Goal: Register for event/course

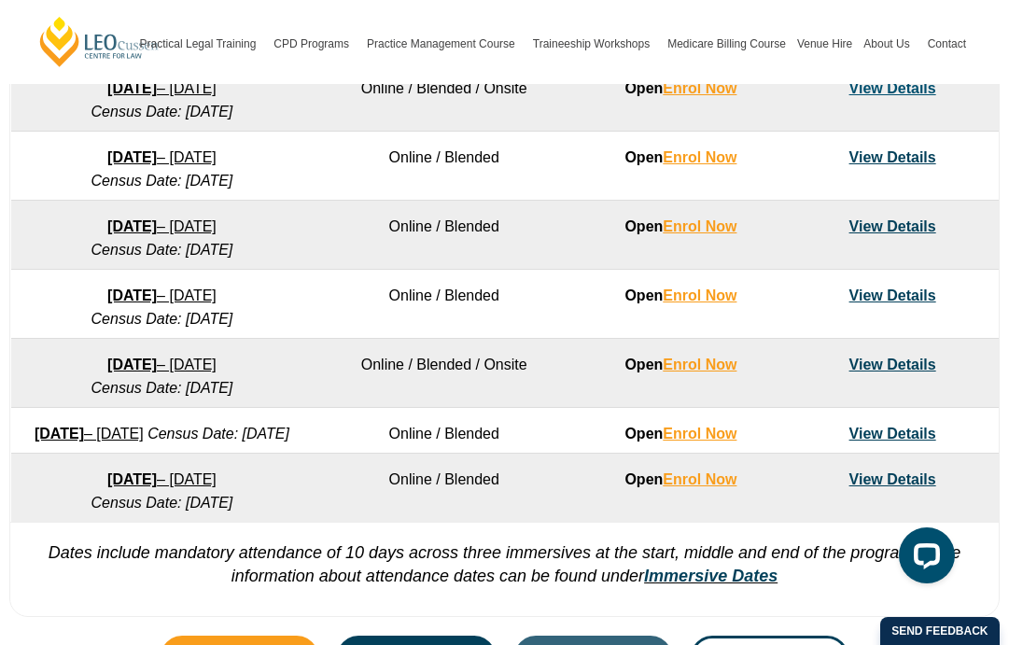
scroll to position [1259, 0]
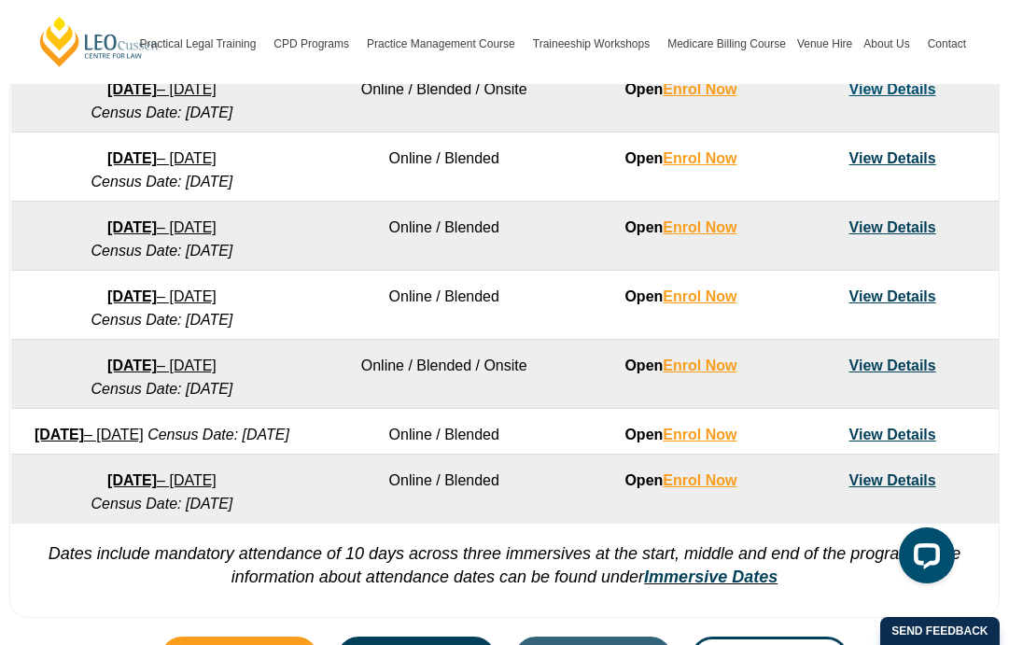
click at [884, 436] on link "View Details" at bounding box center [893, 435] width 87 height 16
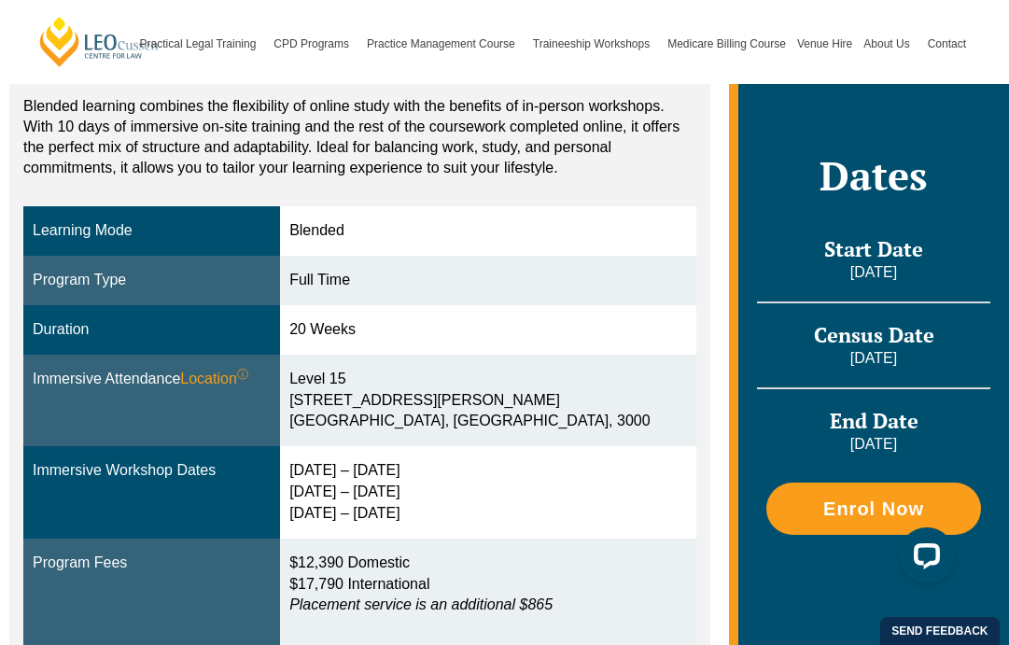
scroll to position [404, 0]
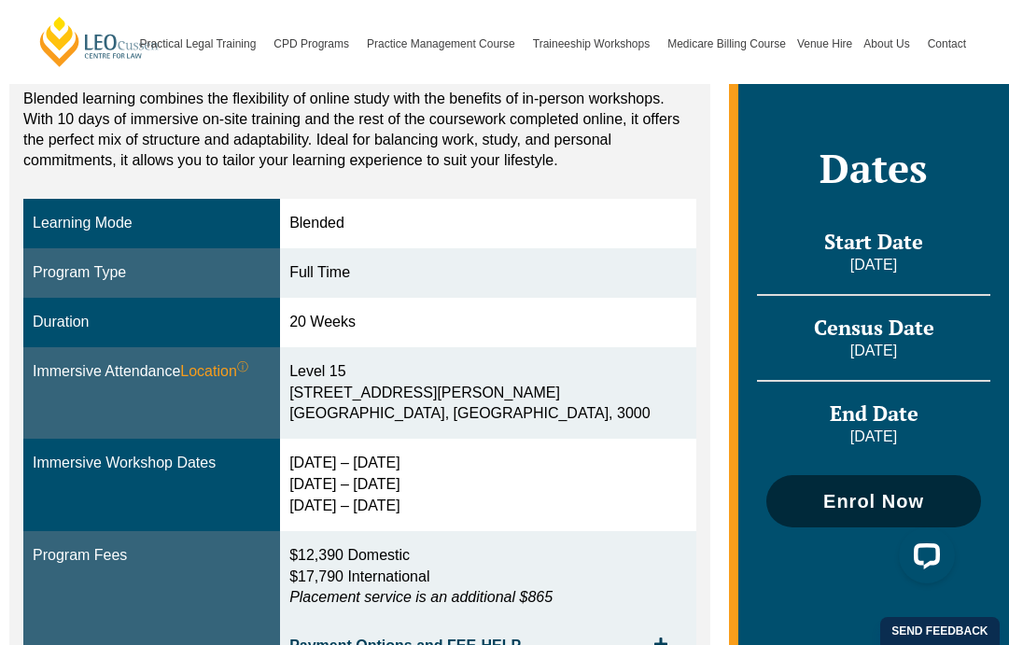
click at [821, 492] on span "Enrol Now" at bounding box center [874, 501] width 196 height 19
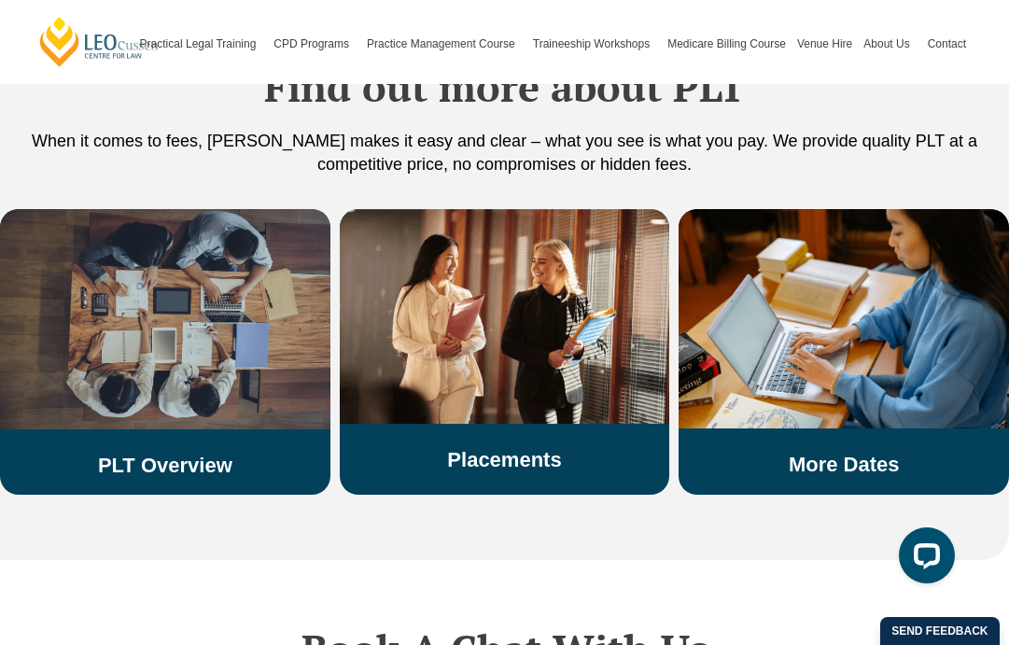
scroll to position [3281, 0]
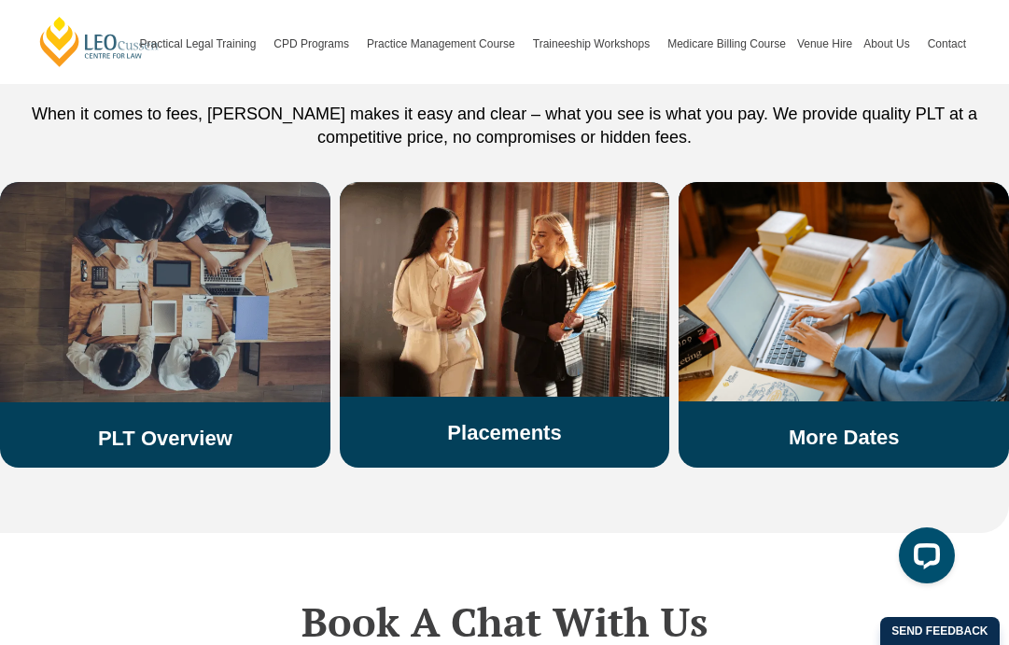
click at [228, 366] on img at bounding box center [165, 292] width 330 height 220
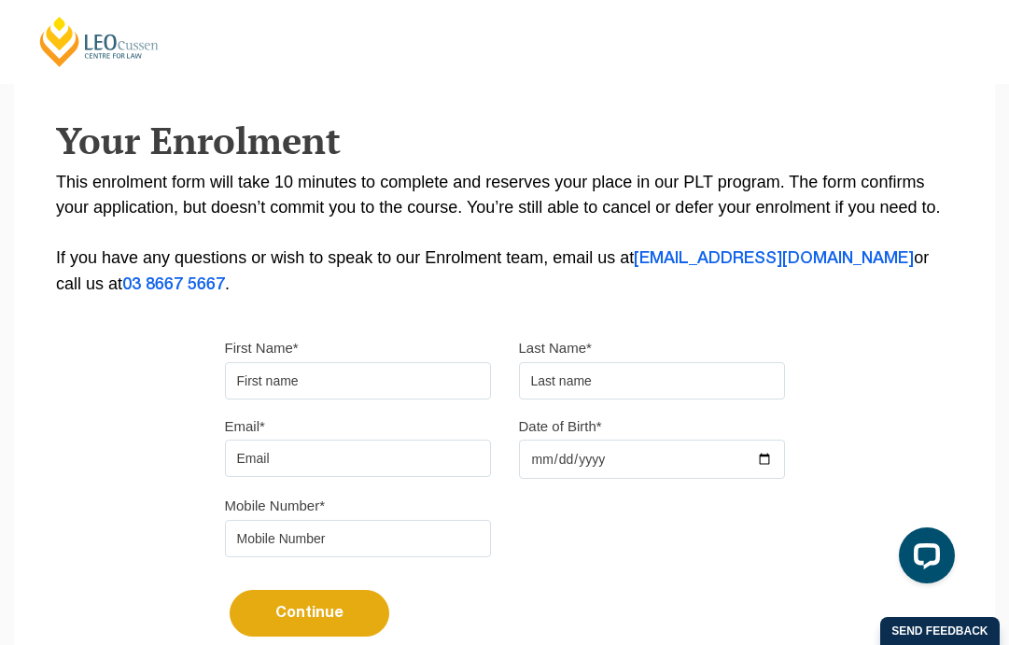
scroll to position [303, 0]
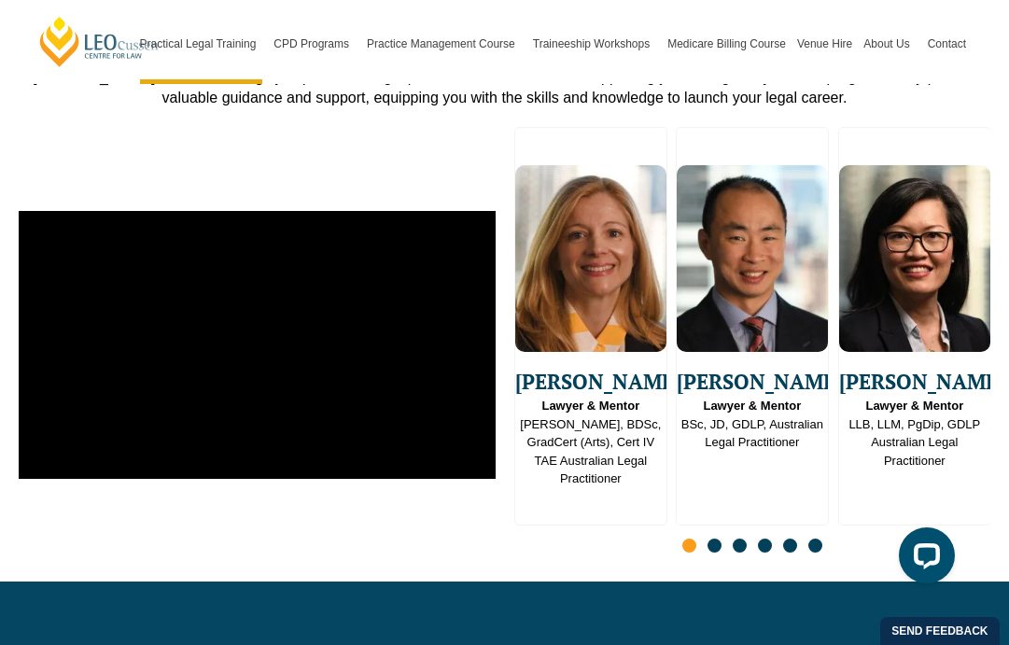
scroll to position [4686, 0]
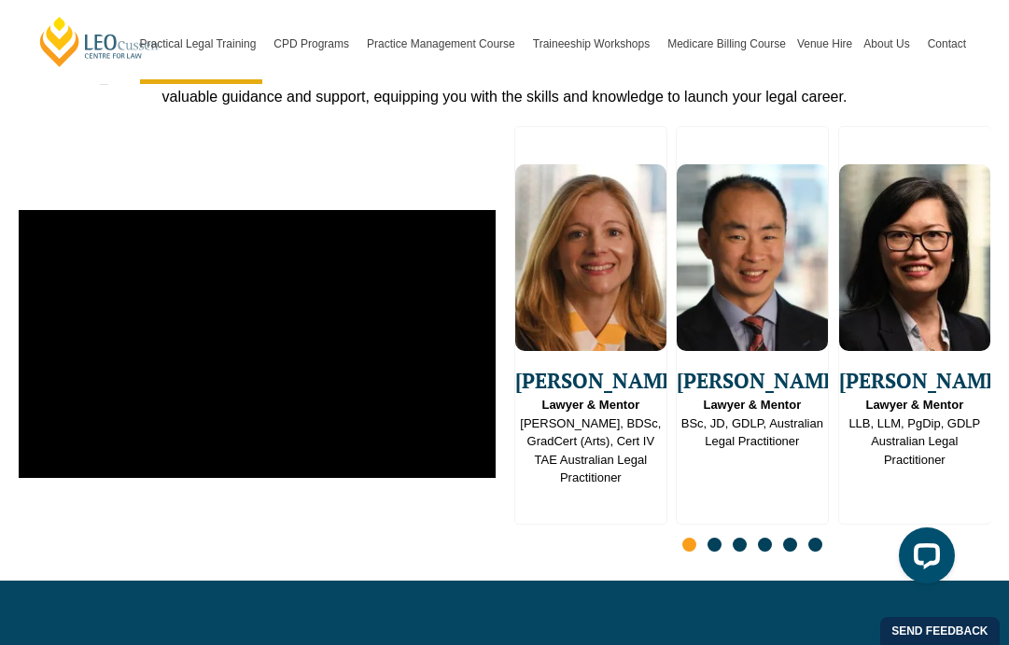
click at [909, 365] on span "Yvonne Lye" at bounding box center [914, 380] width 151 height 31
click at [906, 274] on img "3 / 16" at bounding box center [914, 257] width 151 height 187
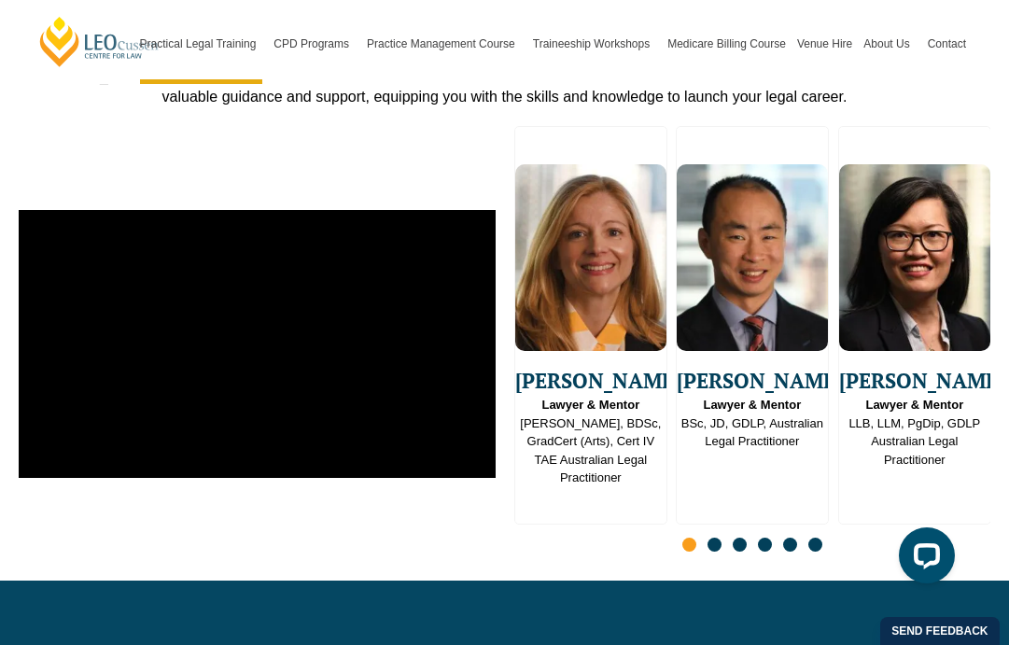
click at [906, 274] on img "3 / 16" at bounding box center [914, 257] width 151 height 187
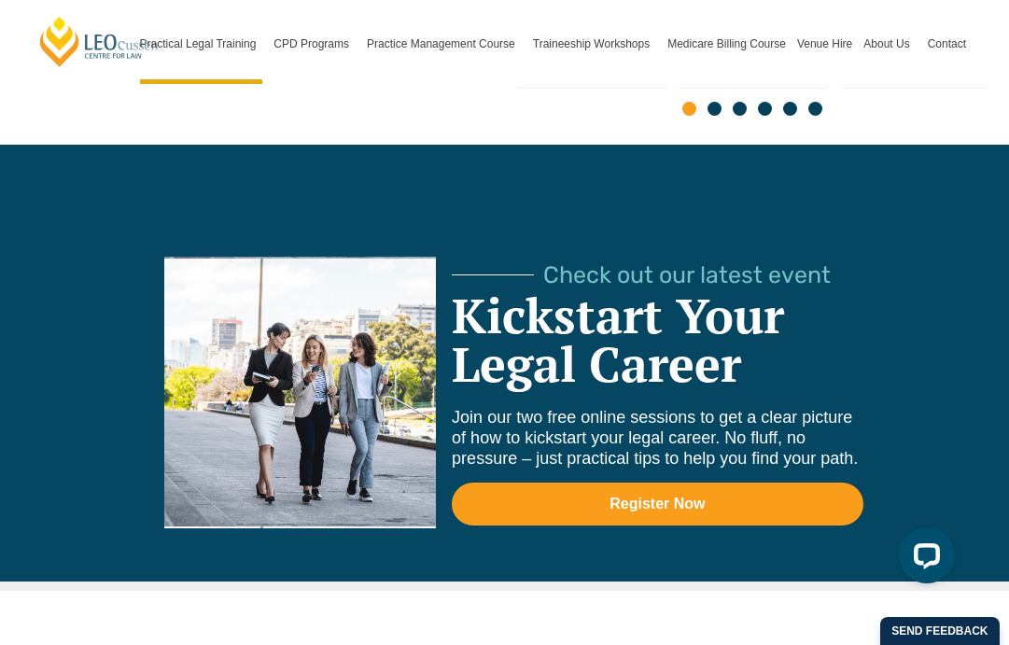
scroll to position [5118, 0]
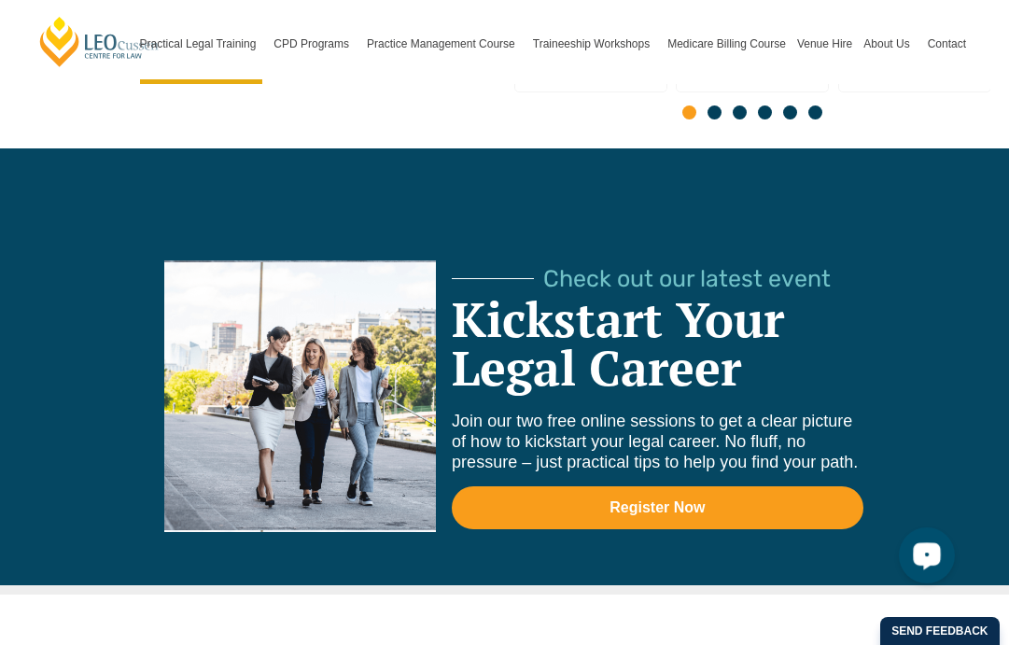
click at [918, 543] on div "Open LiveChat chat widget" at bounding box center [927, 555] width 32 height 32
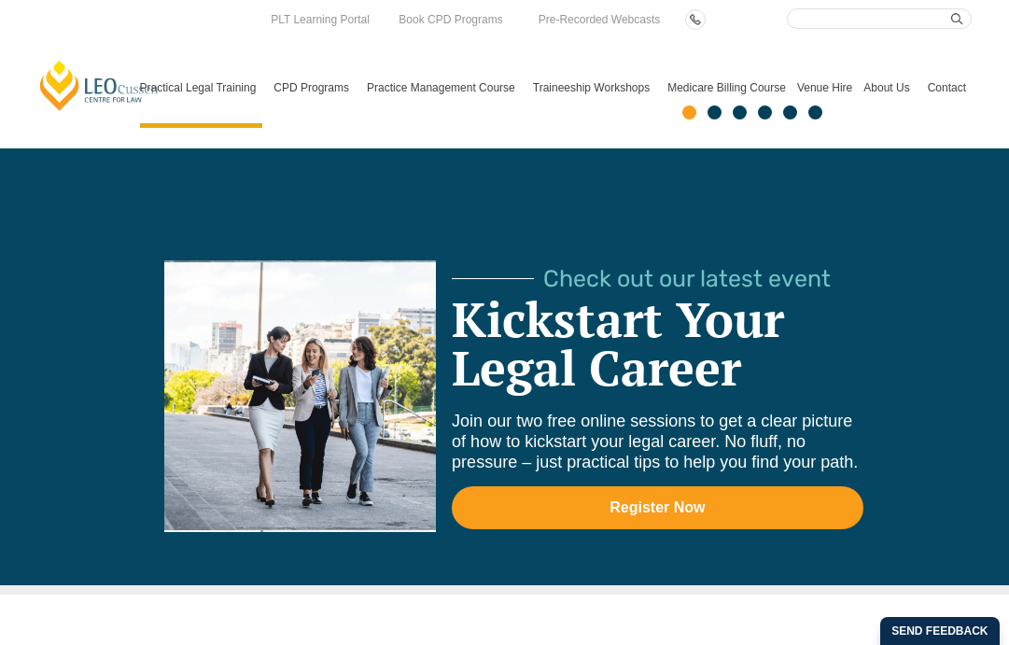
click at [566, 104] on div "Slides" at bounding box center [752, 114] width 477 height 21
click at [272, 535] on div "Check out our latest event Kickstart Your Legal Career Join our two free online…" at bounding box center [514, 422] width 879 height 325
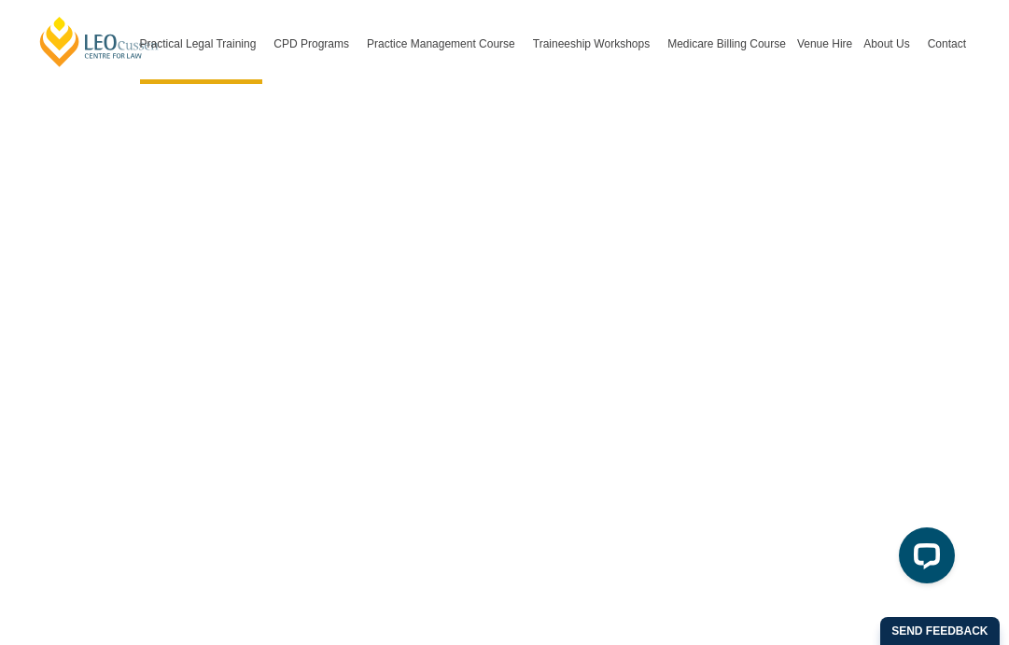
scroll to position [5434, 0]
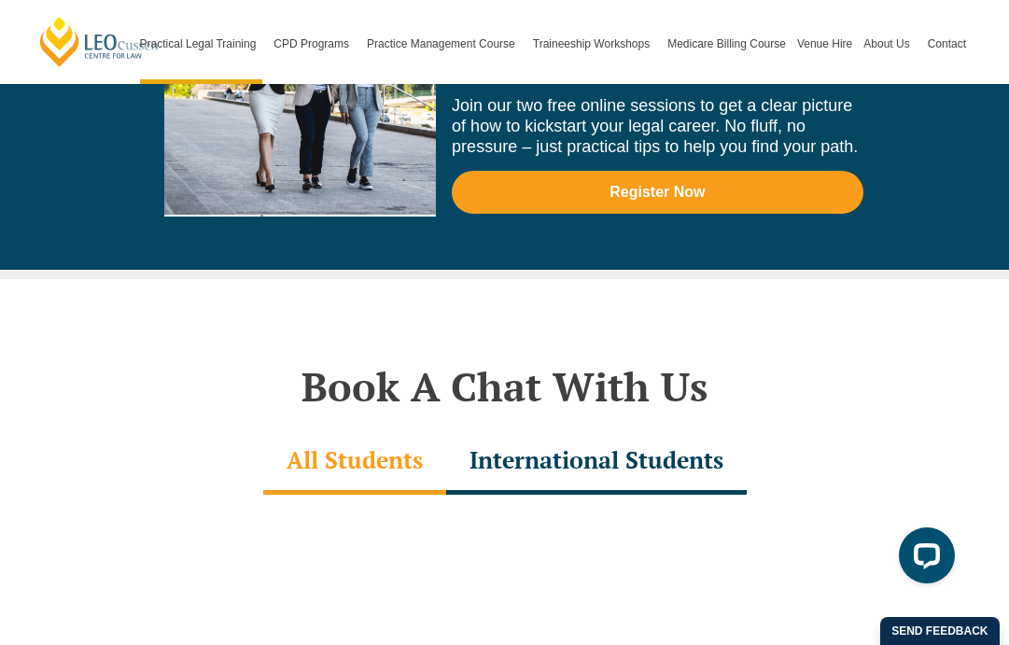
click at [591, 429] on div "International Students" at bounding box center [596, 461] width 301 height 65
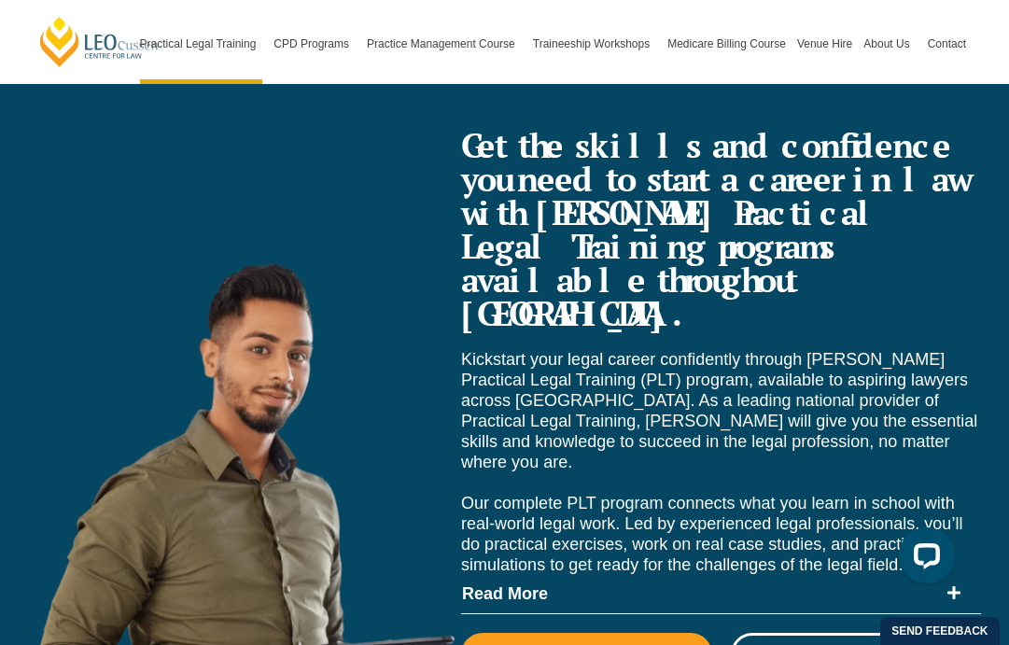
scroll to position [7260, 0]
click at [949, 586] on icon at bounding box center [954, 592] width 13 height 13
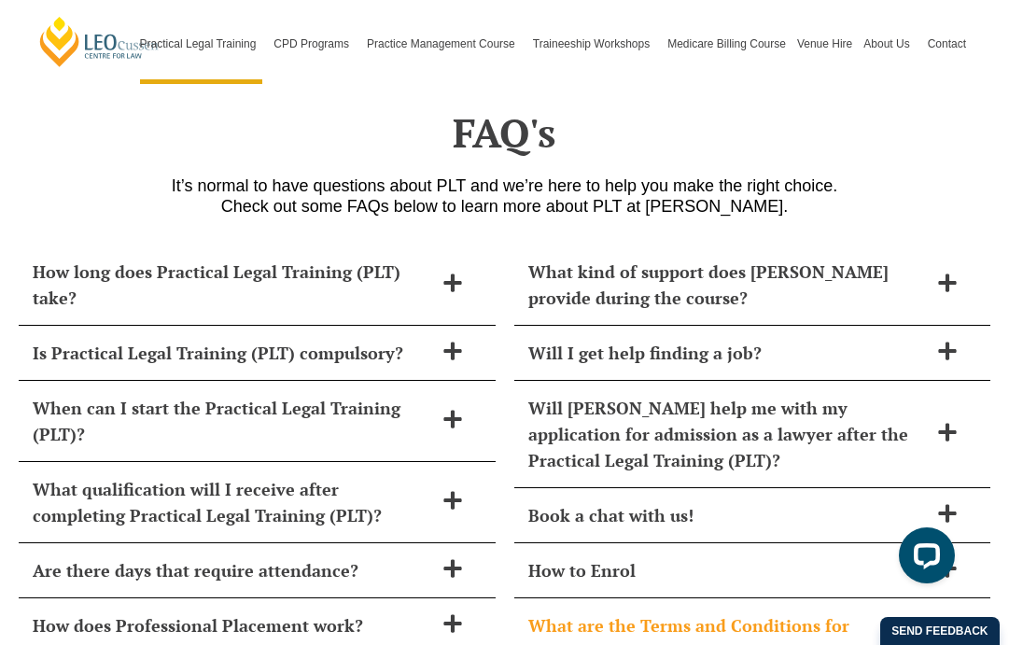
scroll to position [8605, 0]
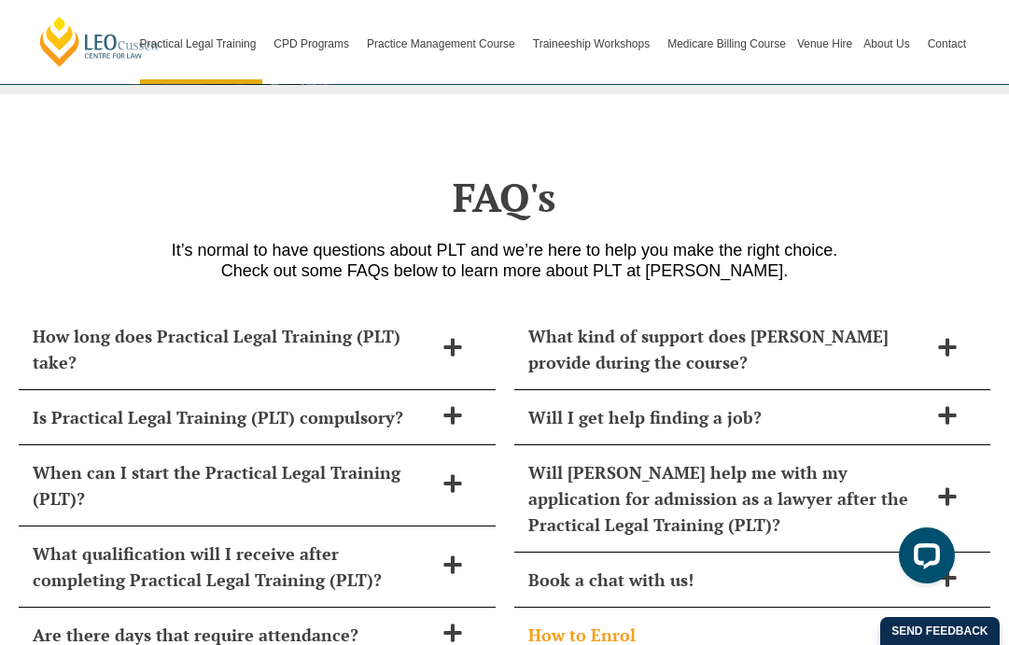
click at [812, 608] on div "How to Enrol" at bounding box center [752, 635] width 477 height 55
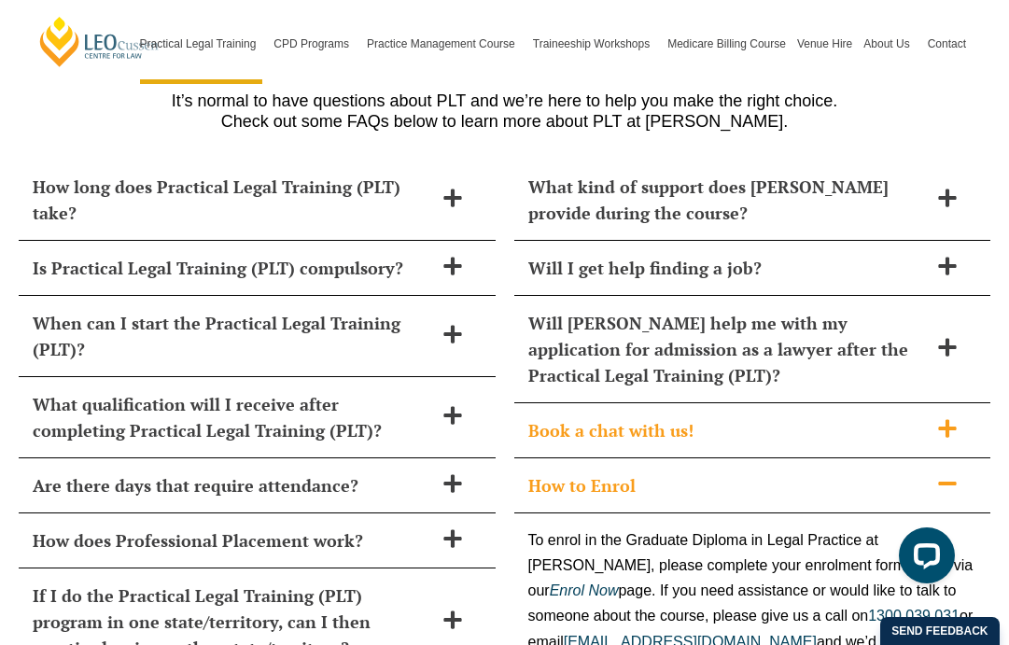
scroll to position [8758, 0]
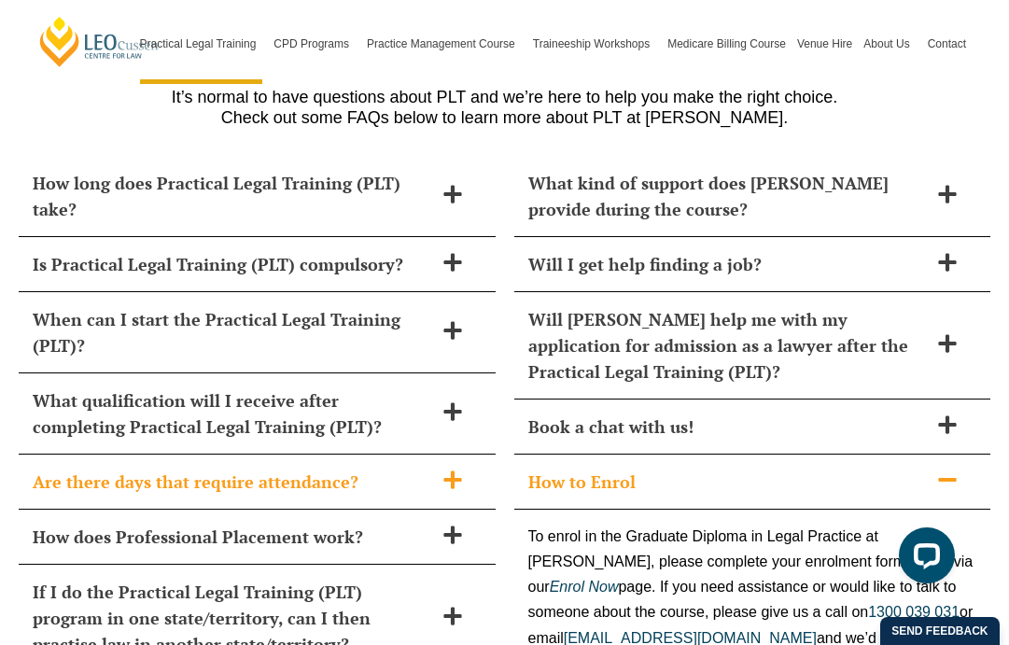
click at [457, 470] on icon at bounding box center [453, 480] width 21 height 21
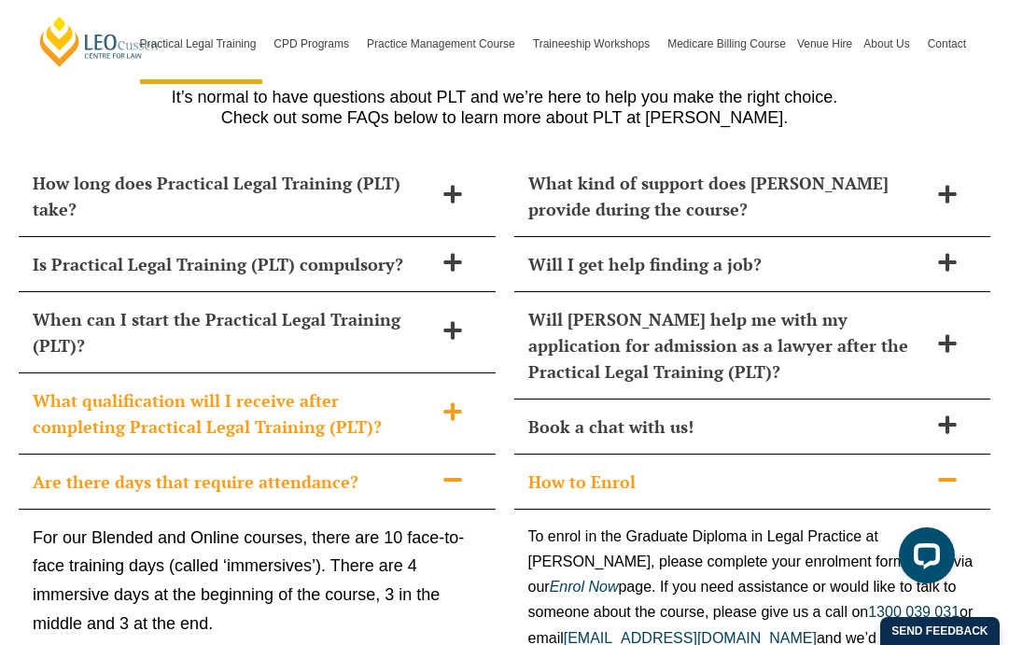
click at [371, 387] on h2 "What qualification will I receive after completing Practical Legal Training (PL…" at bounding box center [233, 413] width 401 height 52
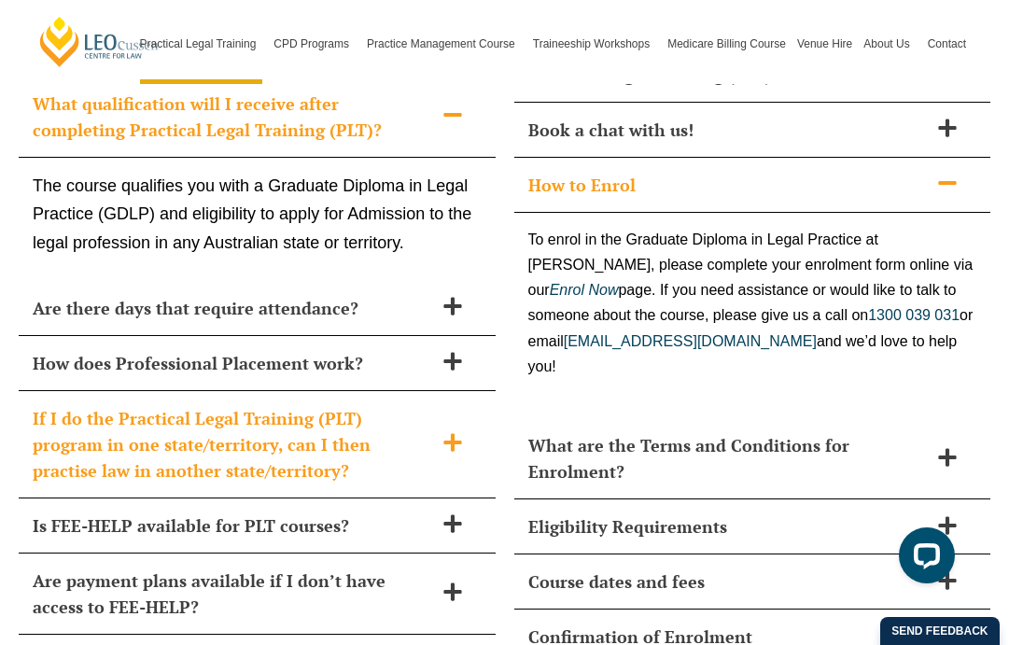
scroll to position [9082, 0]
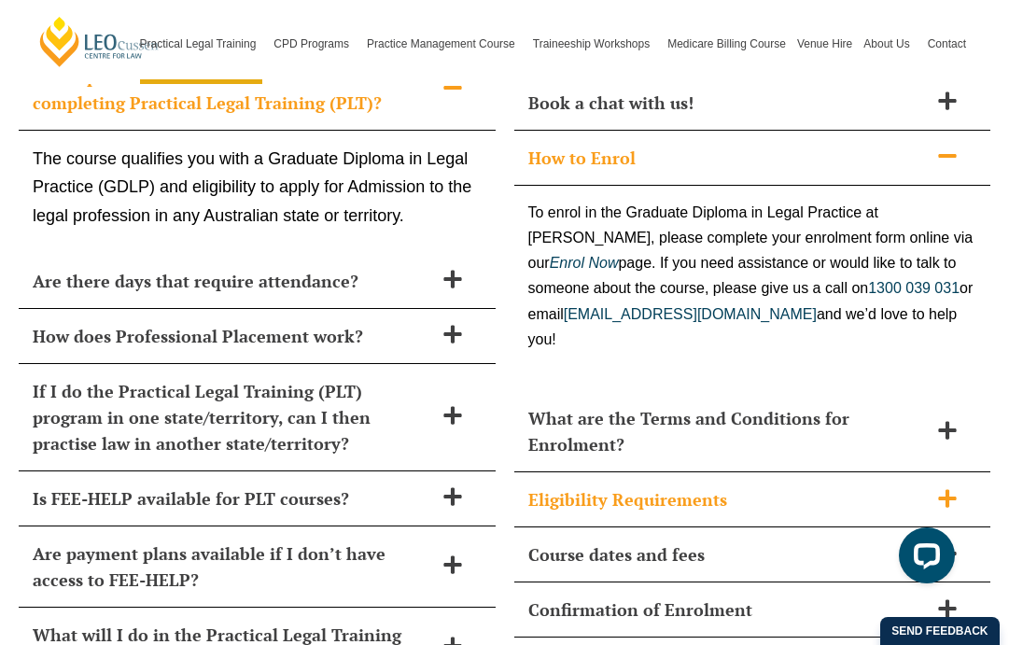
click at [592, 486] on h2 "Eligibility Requirements" at bounding box center [728, 499] width 401 height 26
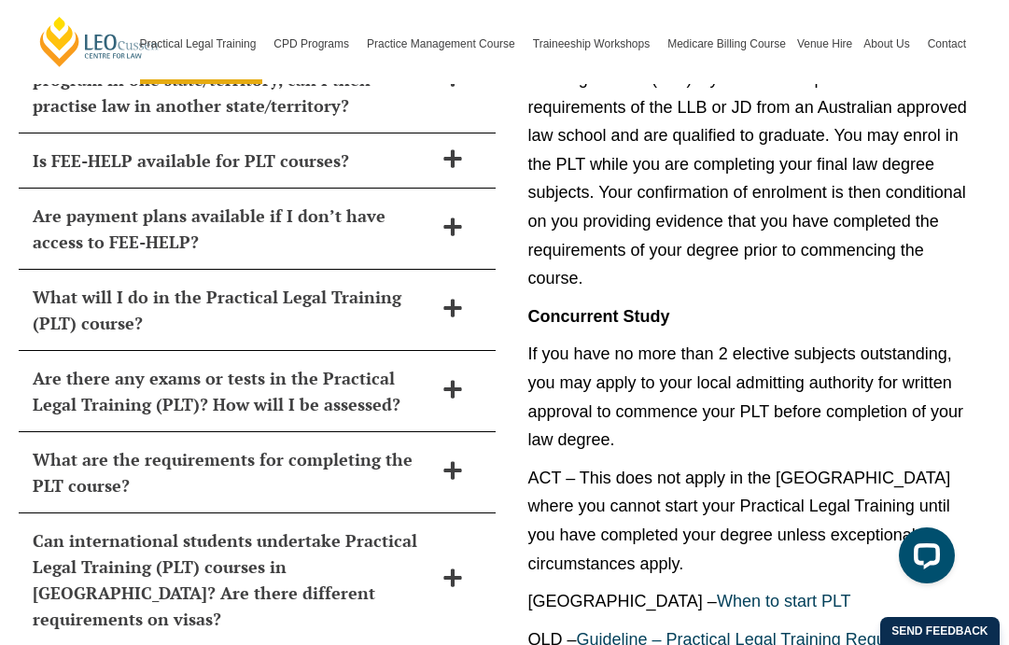
scroll to position [9421, 0]
